Goal: Transaction & Acquisition: Purchase product/service

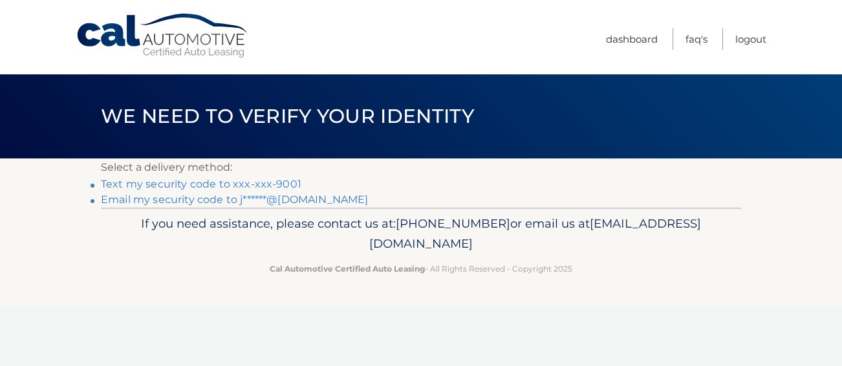
click at [200, 181] on link "Text my security code to xxx-xxx-9001" at bounding box center [201, 184] width 200 height 12
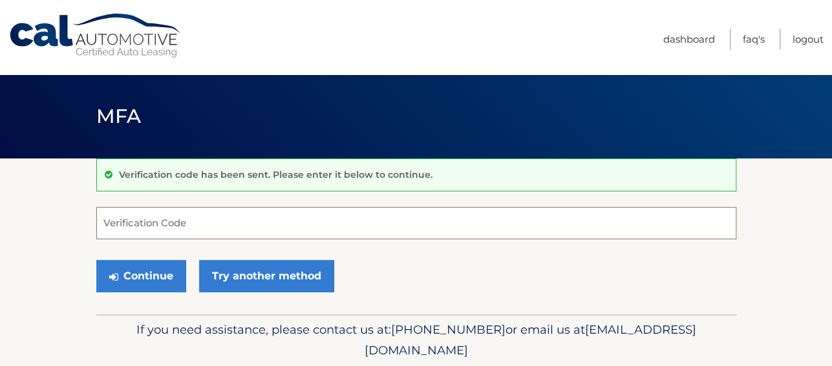
click at [125, 224] on input "Verification Code" at bounding box center [416, 223] width 640 height 32
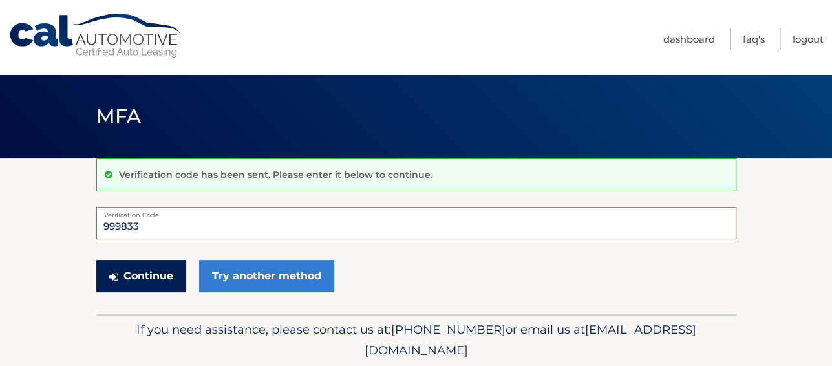
type input "999833"
click at [131, 272] on button "Continue" at bounding box center [141, 276] width 90 height 32
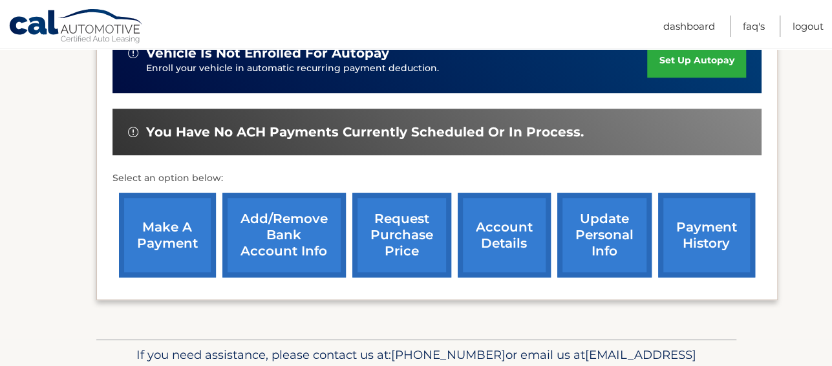
scroll to position [368, 0]
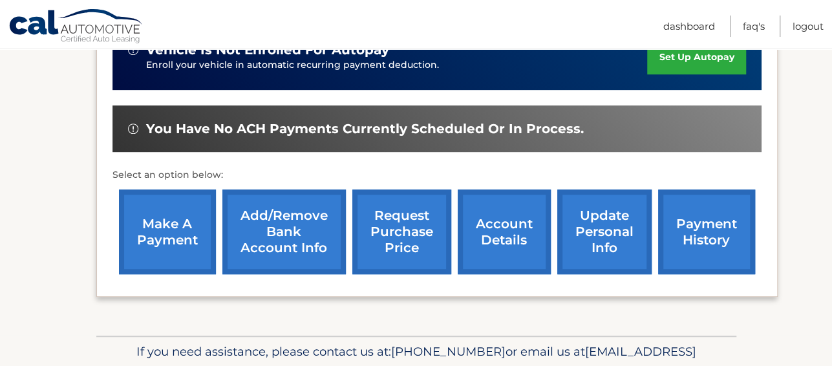
click at [168, 235] on link "make a payment" at bounding box center [167, 231] width 97 height 85
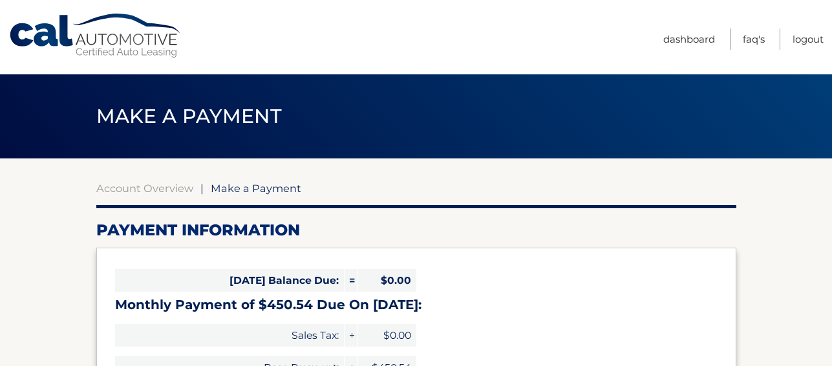
select select "NzZjM2I5NjItYTM5Yi00Njc3LThhZGMtYzBkNzlkZTk2Mzcy"
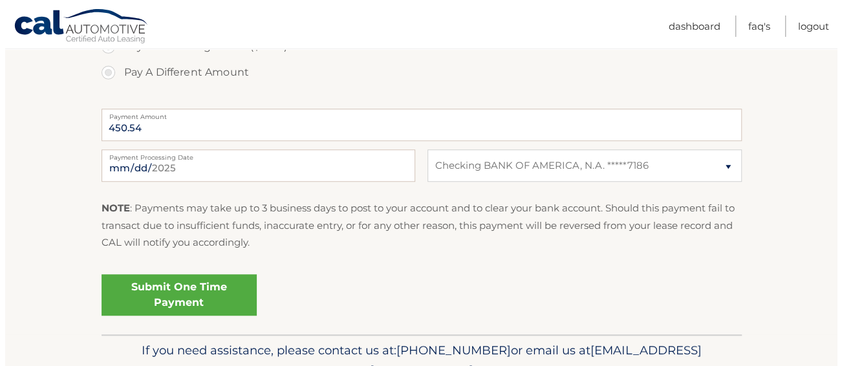
scroll to position [517, 0]
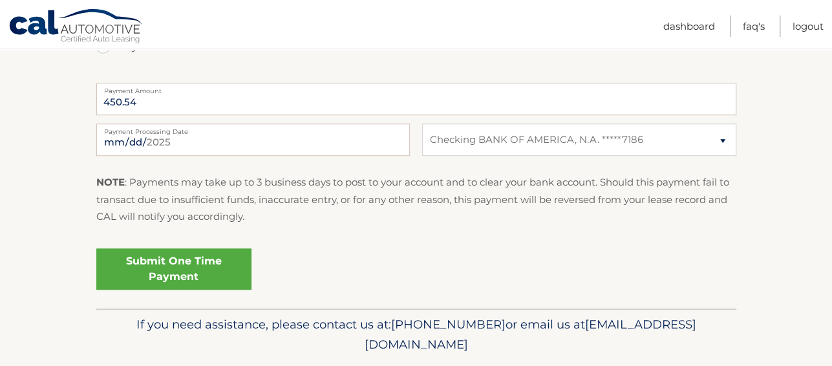
click at [184, 270] on link "Submit One Time Payment" at bounding box center [173, 268] width 155 height 41
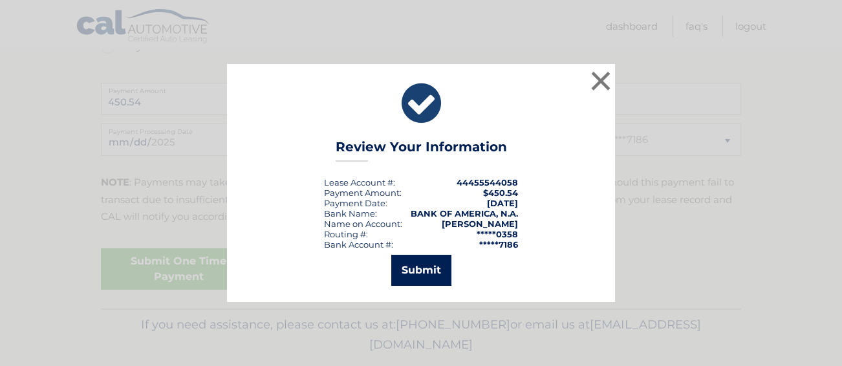
click at [415, 270] on button "Submit" at bounding box center [421, 270] width 60 height 31
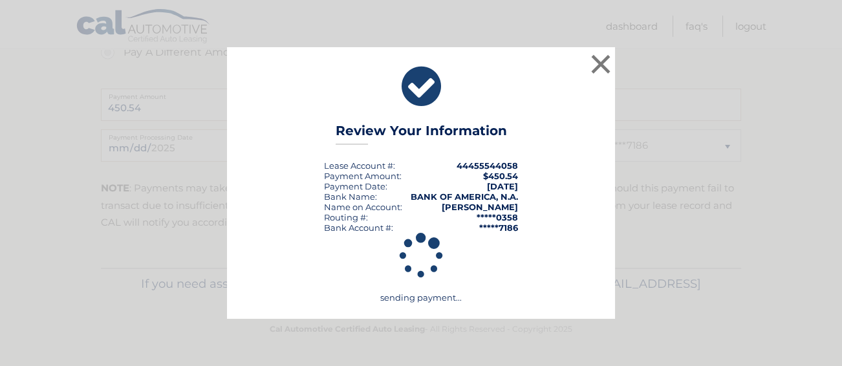
scroll to position [511, 0]
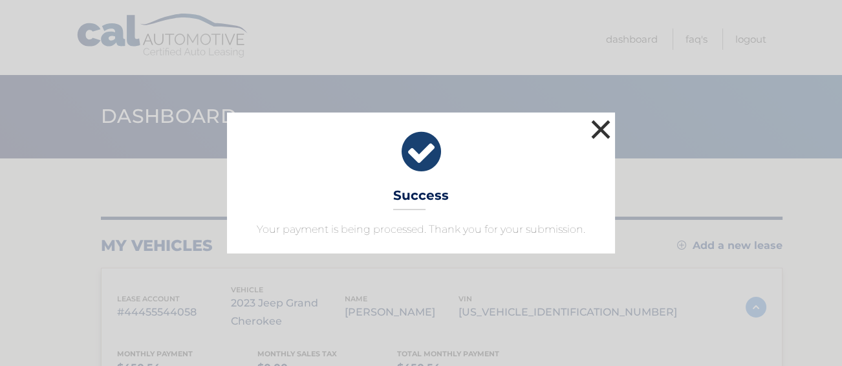
click at [605, 125] on button "×" at bounding box center [601, 129] width 26 height 26
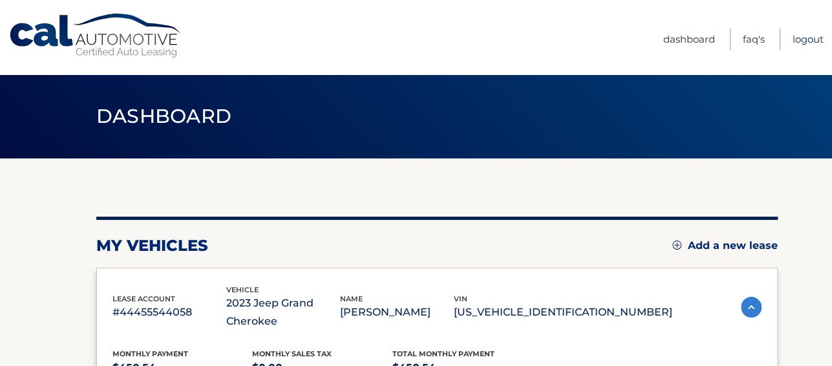
click at [793, 38] on link "Logout" at bounding box center [808, 38] width 31 height 21
